Goal: Transaction & Acquisition: Purchase product/service

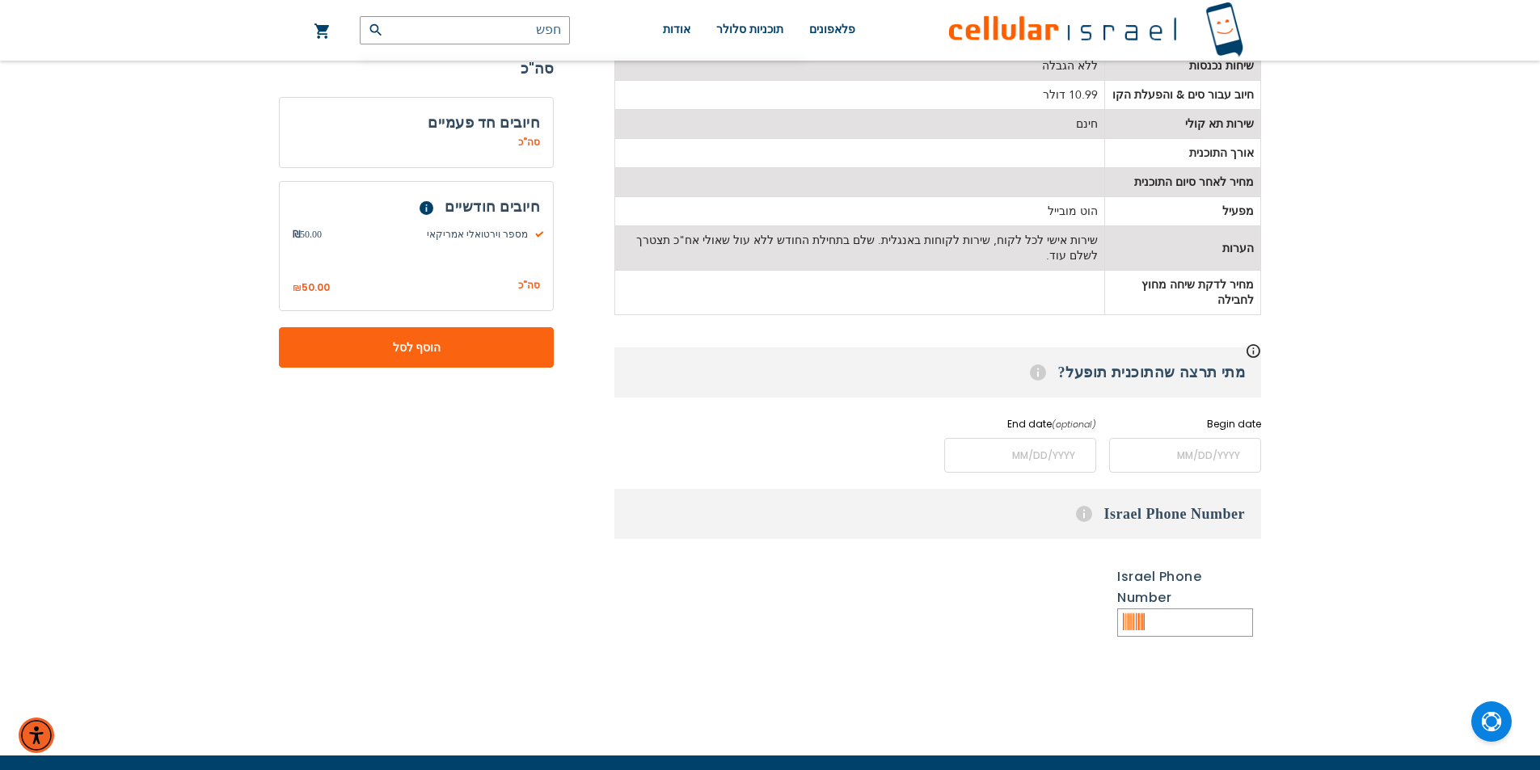
scroll to position [566, 0]
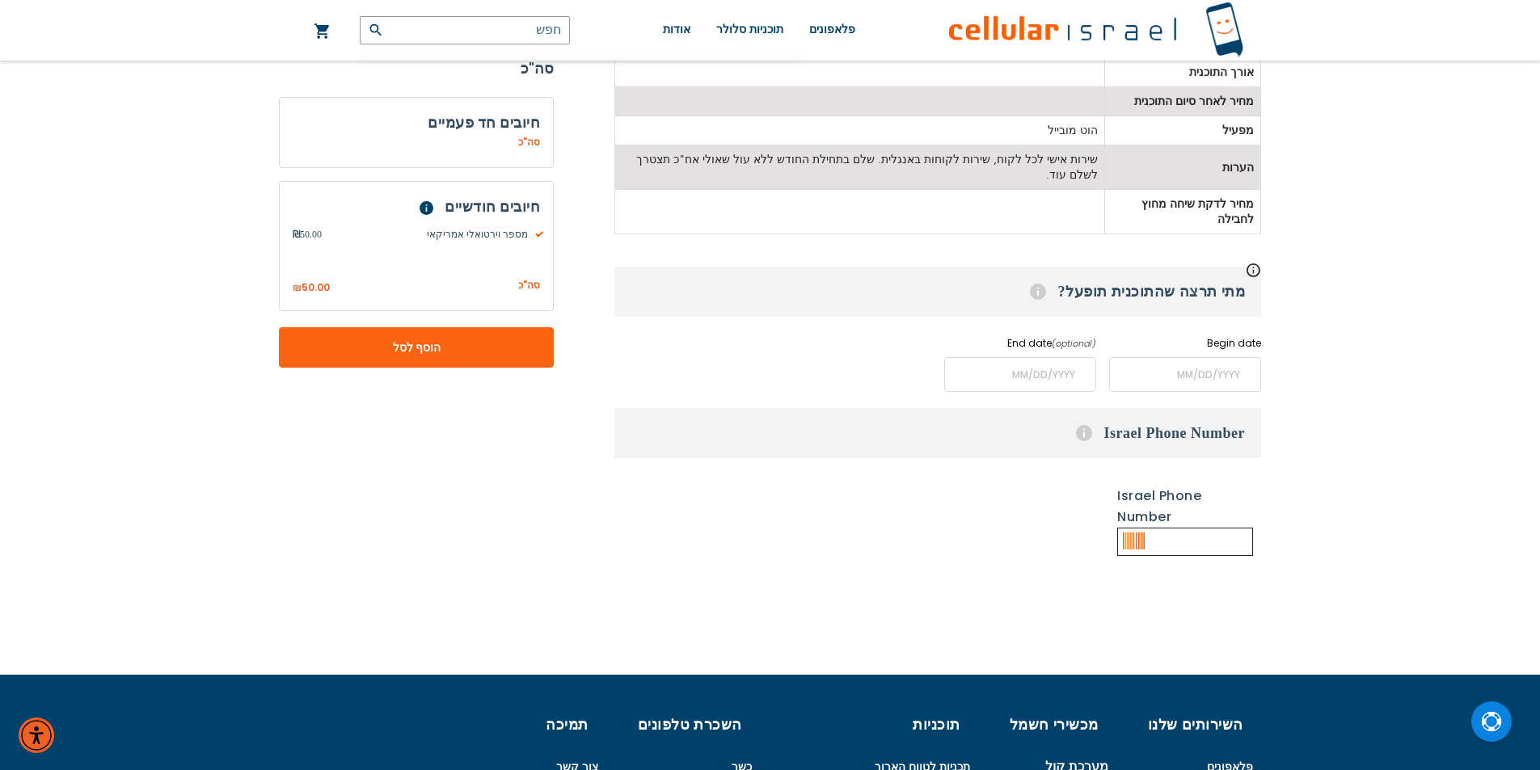
click at [1148, 528] on input "text" at bounding box center [1185, 542] width 136 height 28
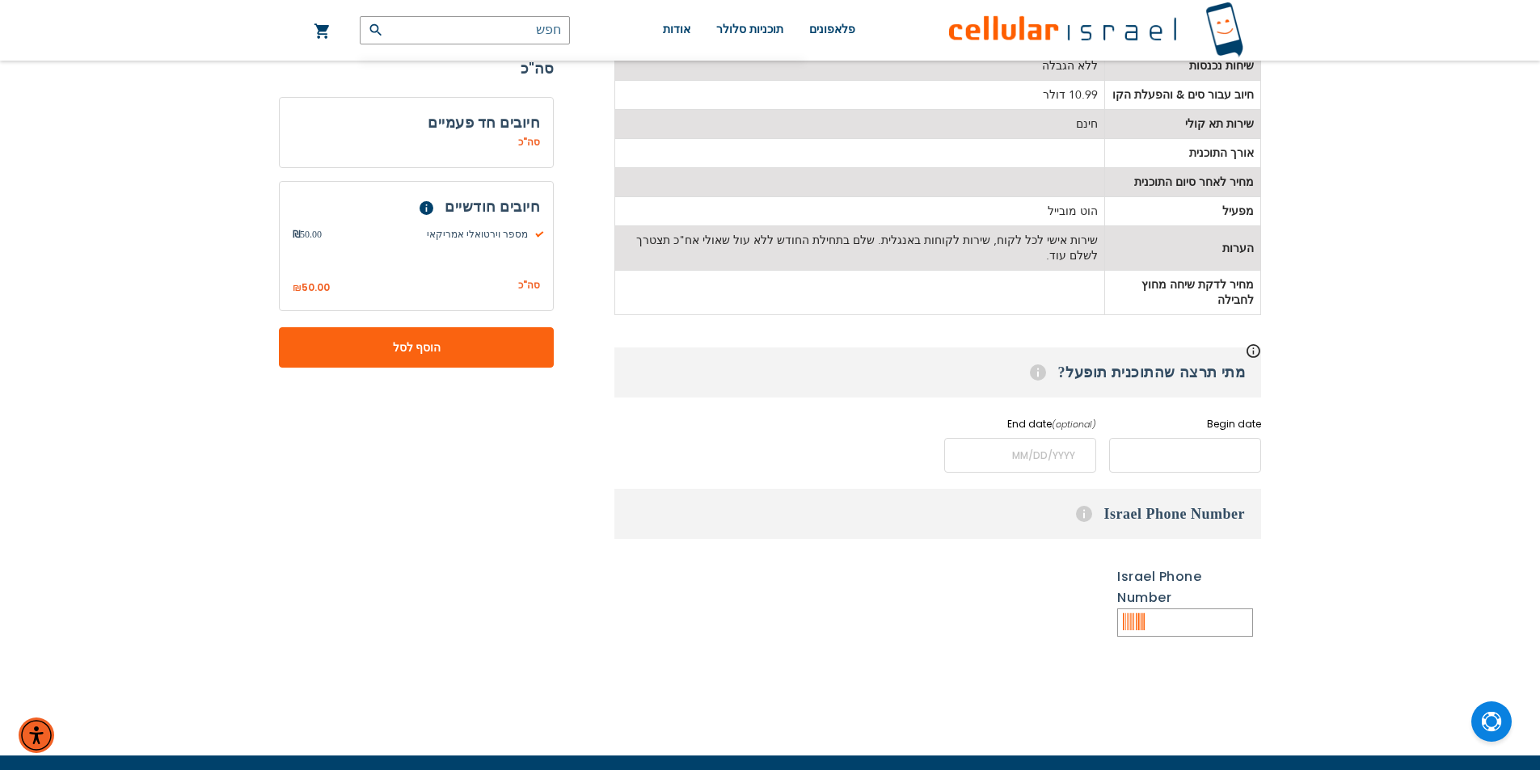
click at [1166, 438] on input "name" at bounding box center [1185, 455] width 152 height 35
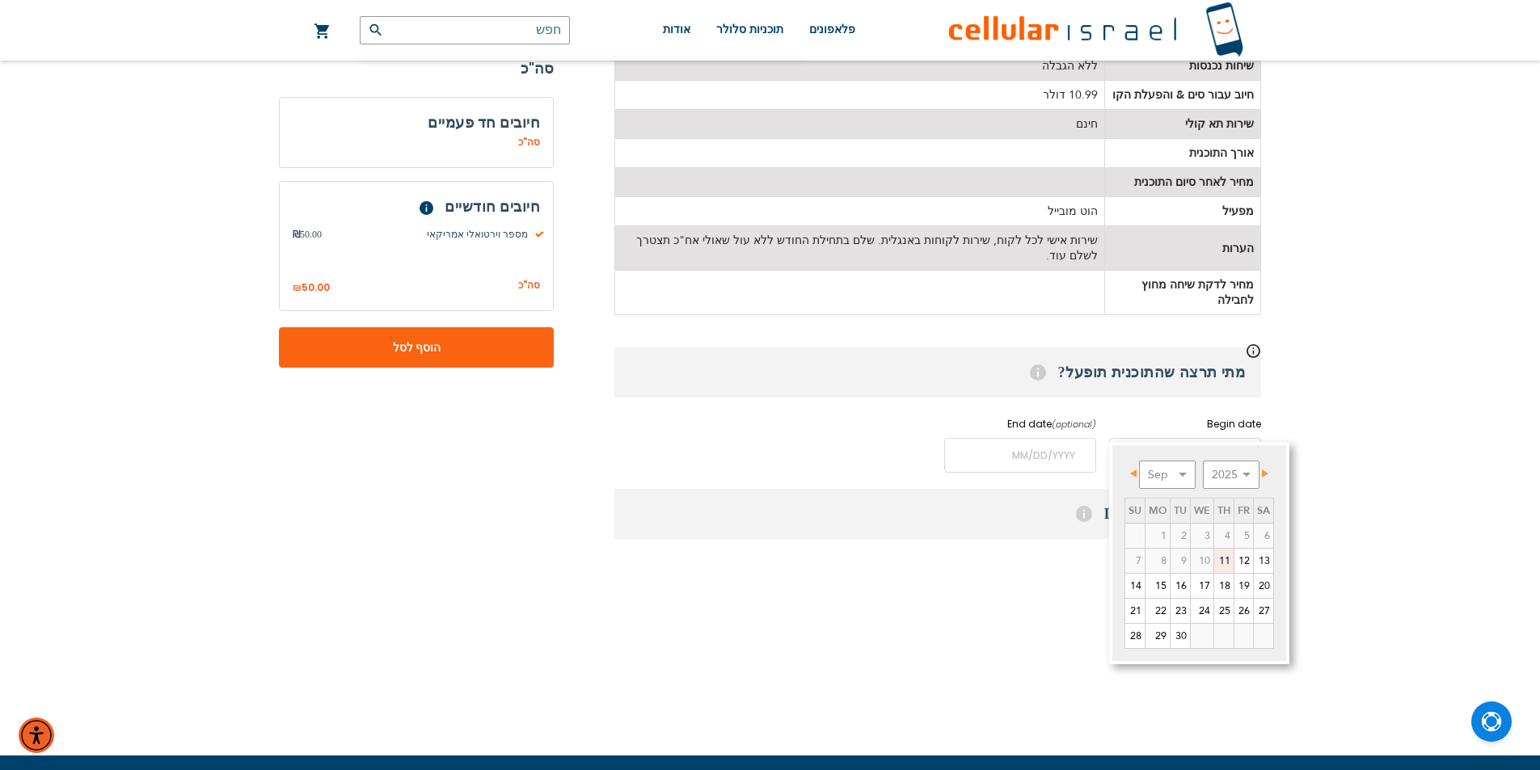
click at [1228, 561] on link "11" at bounding box center [1223, 561] width 19 height 24
type input "[DATE]"
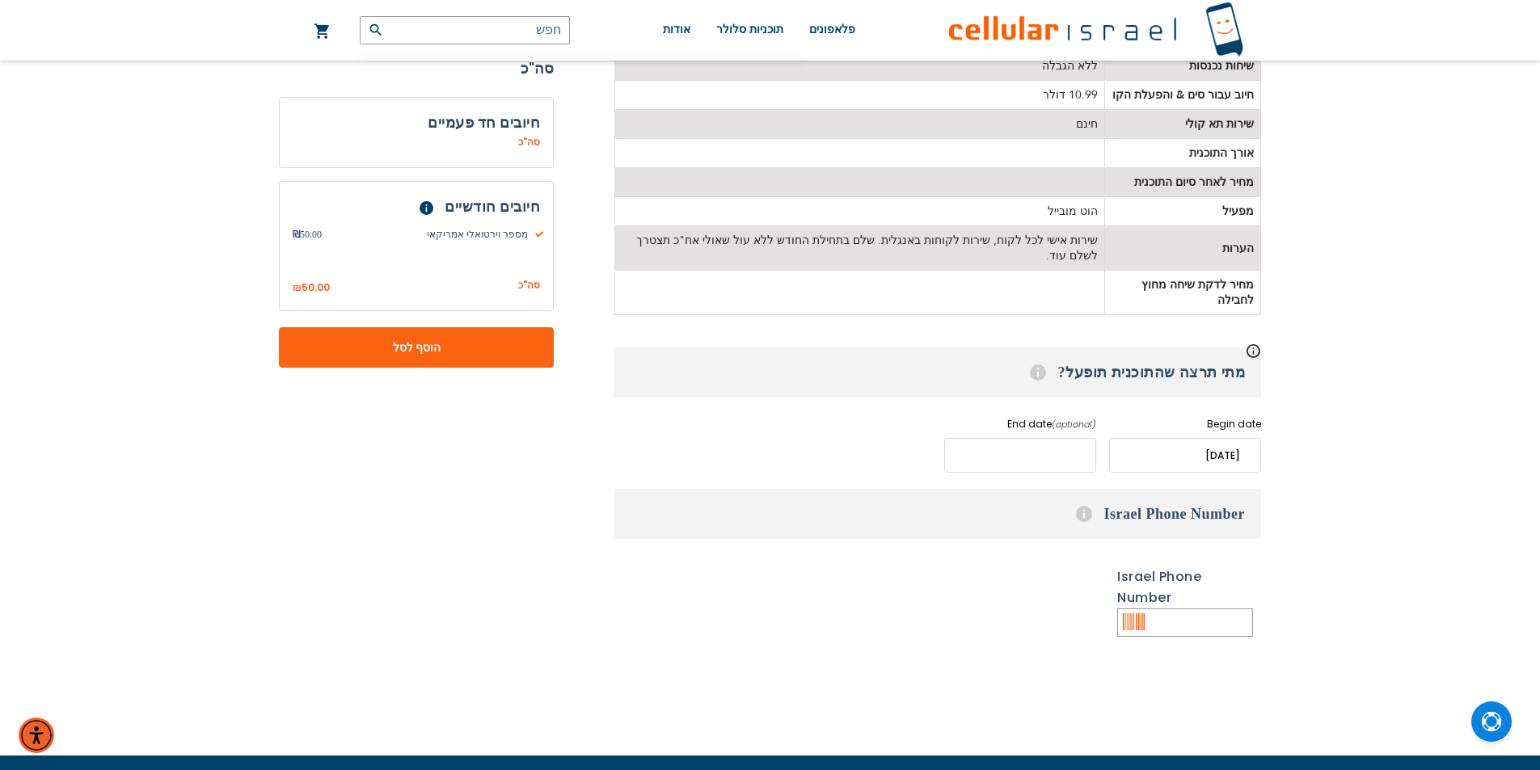
click at [1044, 438] on input "name" at bounding box center [1020, 455] width 152 height 35
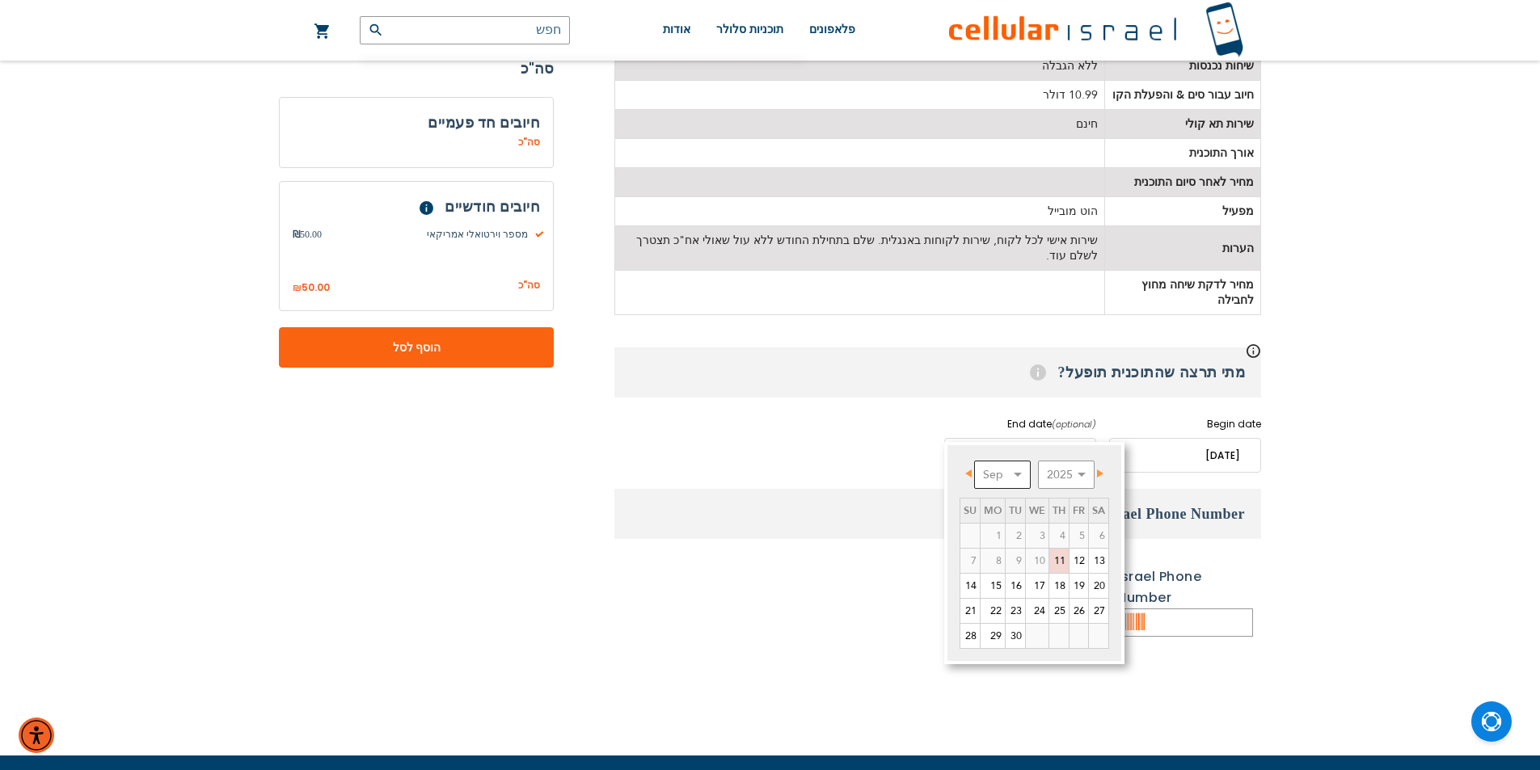
click at [1022, 470] on select "Sep Oct Nov Dec" at bounding box center [1002, 475] width 57 height 28
click at [1072, 449] on div "Prev Next Sep Oct Nov [DATE] 2026 2027 2028 2029 2030 2031 2032 2033 2034 2035 …" at bounding box center [1034, 553] width 180 height 222
click at [1081, 471] on select "2025 2026 2027 2028 2029 2030 2031 2032 2033 2034 2035" at bounding box center [1066, 475] width 57 height 28
click at [1023, 482] on select "Jan Feb Mar Apr May Jun [DATE] Aug Sep Oct Nov Dec" at bounding box center [1002, 475] width 57 height 28
click at [1043, 529] on link "1" at bounding box center [1037, 536] width 23 height 24
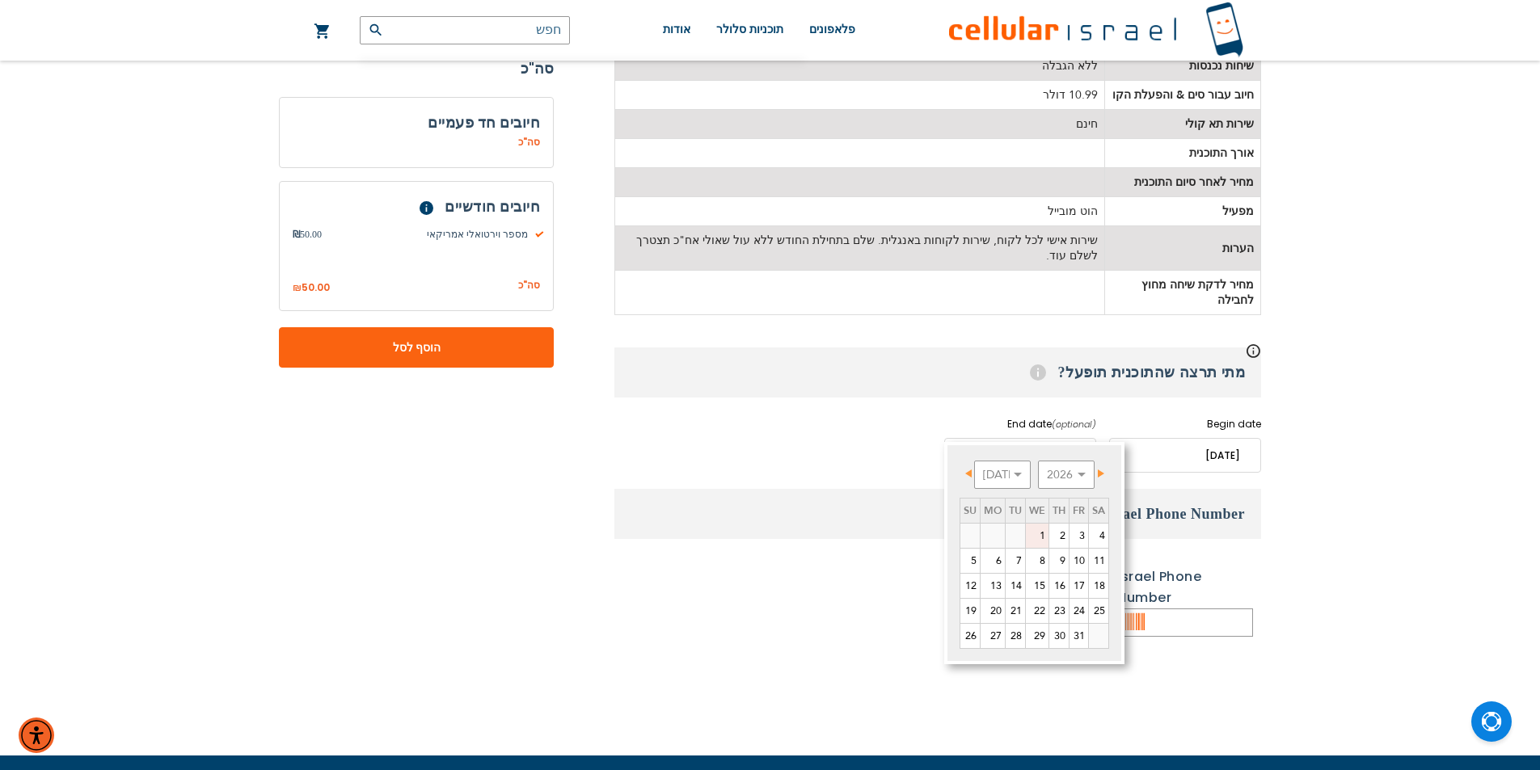
type input "[DATE]"
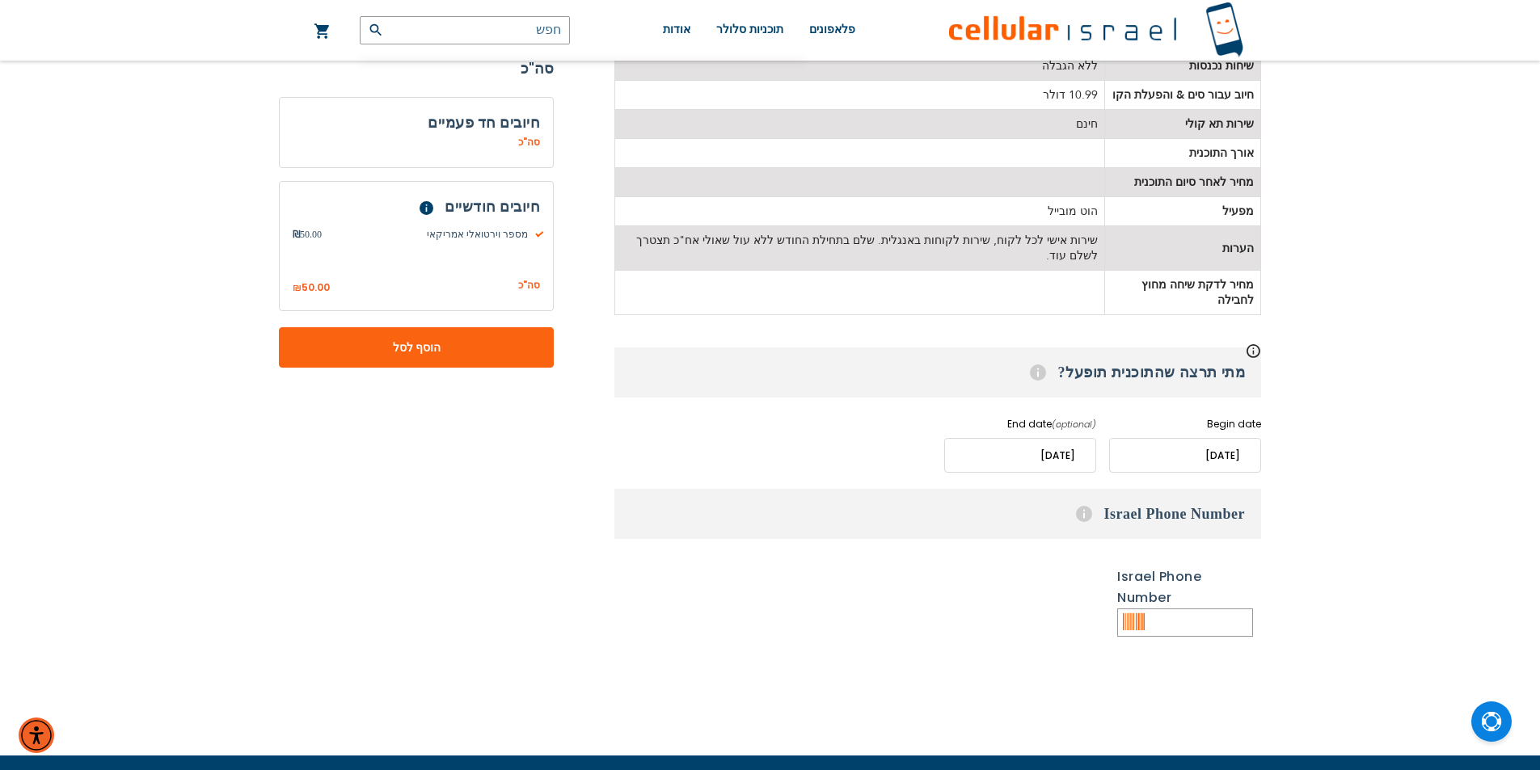
click at [934, 587] on div "ללא Israel Phone Number 1" at bounding box center [937, 605] width 647 height 94
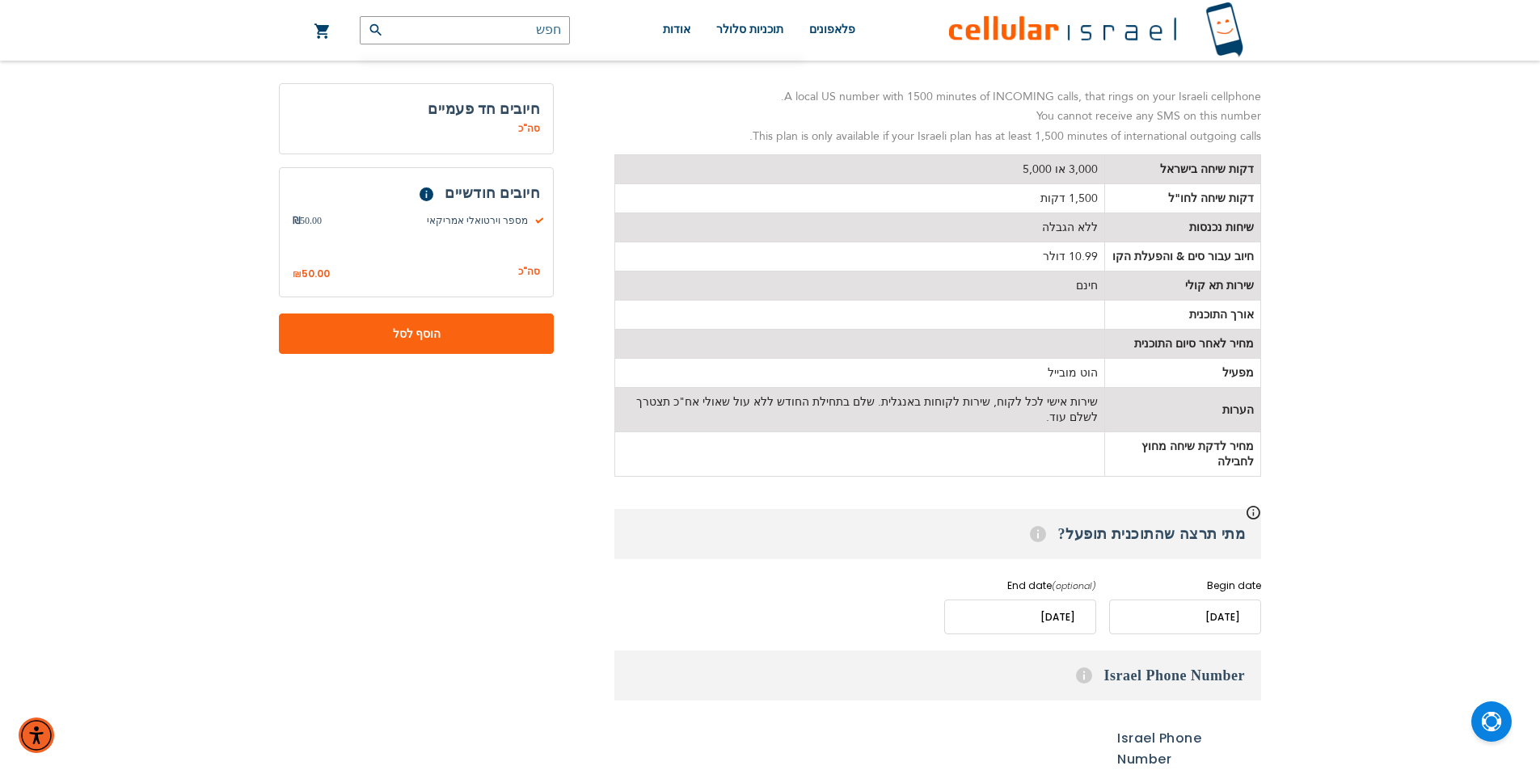
scroll to position [0, 0]
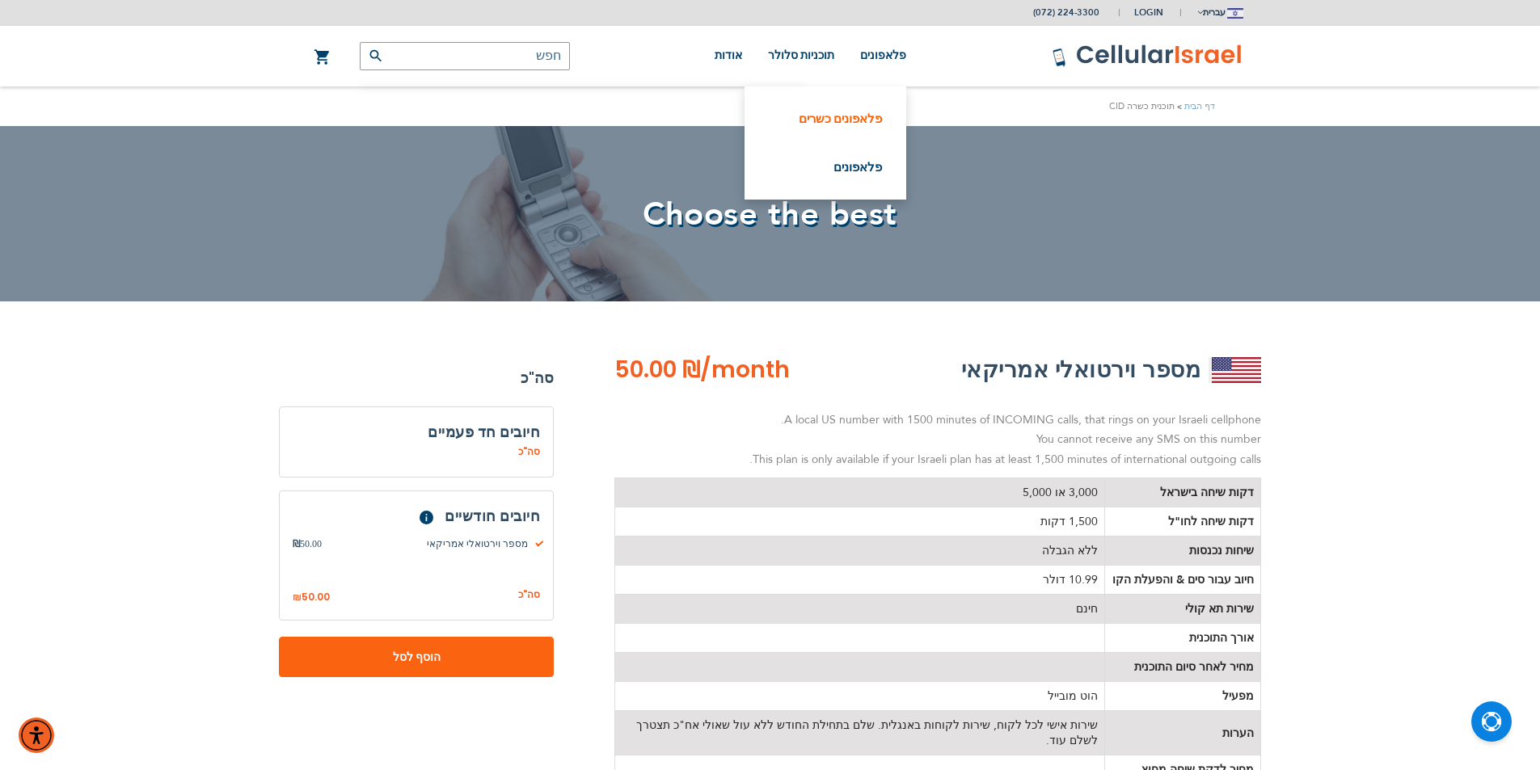
click at [840, 116] on link "פלאפונים כשרים" at bounding box center [825, 119] width 113 height 16
